Goal: Navigation & Orientation: Find specific page/section

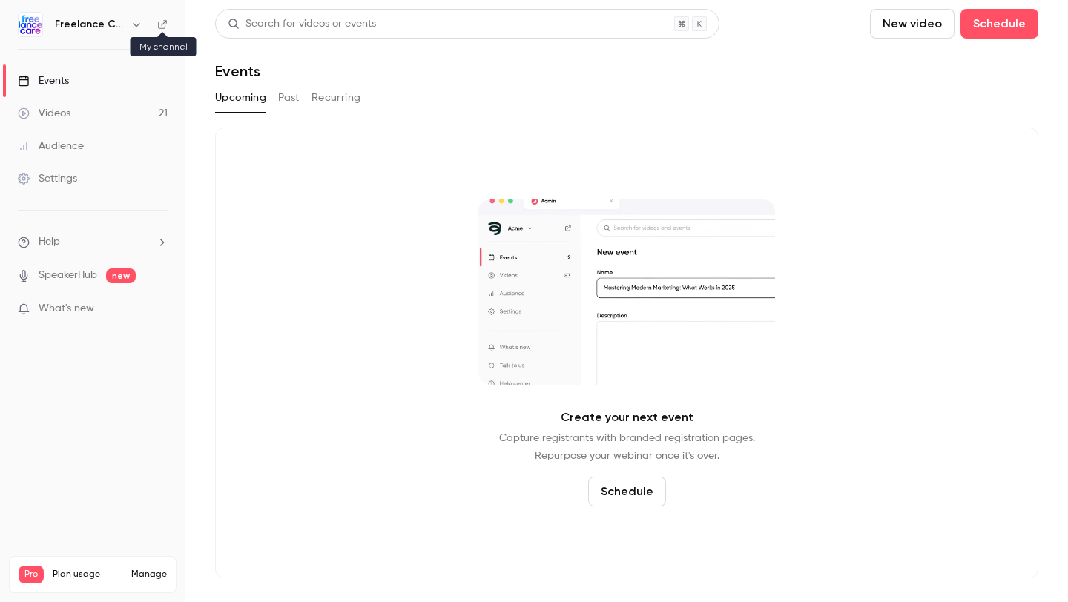
click at [161, 22] on icon at bounding box center [162, 24] width 9 height 9
click at [158, 24] on icon at bounding box center [162, 24] width 9 height 9
